Goal: Task Accomplishment & Management: Manage account settings

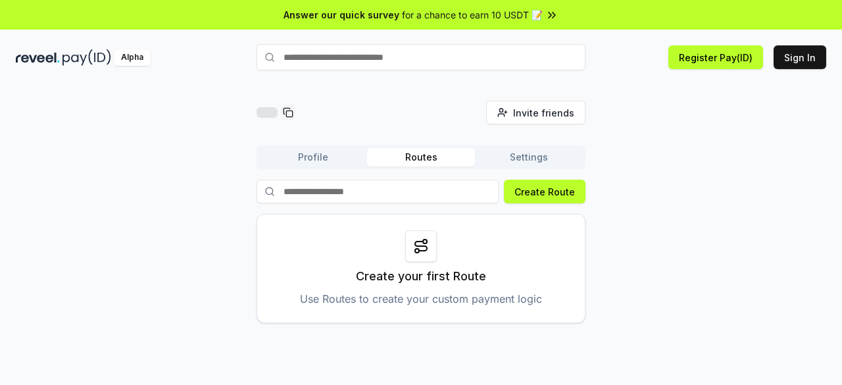
drag, startPoint x: 0, startPoint y: 0, endPoint x: 295, endPoint y: 171, distance: 340.8
click at [295, 171] on div "Profile Routes Settings Create Route Create your first Route Use Routes to crea…" at bounding box center [421, 234] width 329 height 178
